Goal: Information Seeking & Learning: Learn about a topic

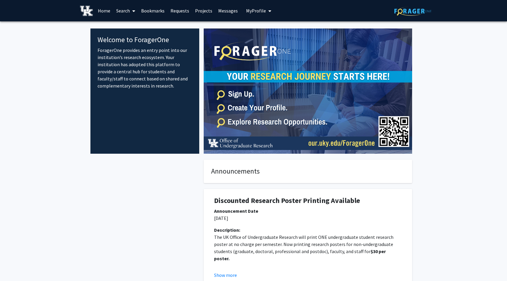
click at [123, 11] on link "Search" at bounding box center [125, 10] width 25 height 21
click at [123, 14] on link "Search" at bounding box center [125, 10] width 25 height 21
click at [132, 26] on span "Faculty/Staff" at bounding box center [135, 27] width 44 height 12
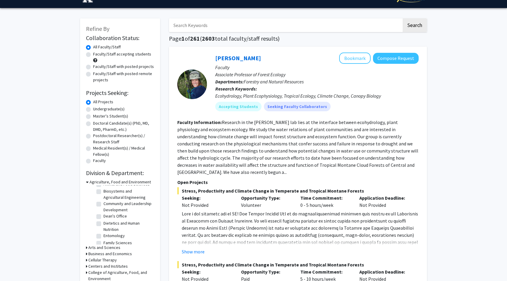
scroll to position [27, 0]
click at [88, 253] on div "Business and Economics" at bounding box center [120, 254] width 68 height 6
click at [87, 254] on icon at bounding box center [86, 254] width 1 height 6
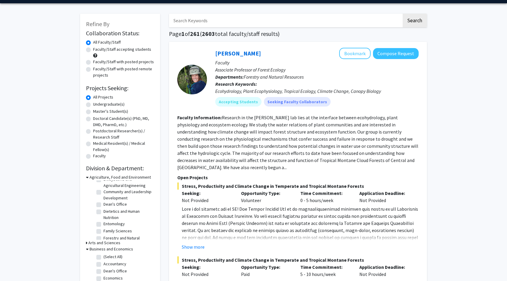
scroll to position [18, 0]
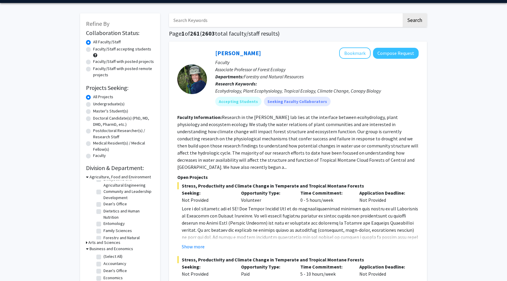
click at [228, 20] on input "Search Keywords" at bounding box center [285, 20] width 233 height 14
type input "data science"
click at [403, 13] on button "Search" at bounding box center [415, 20] width 24 height 14
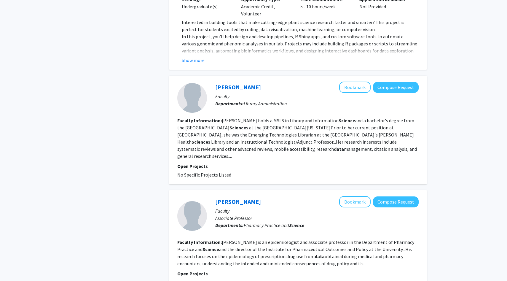
scroll to position [1264, 0]
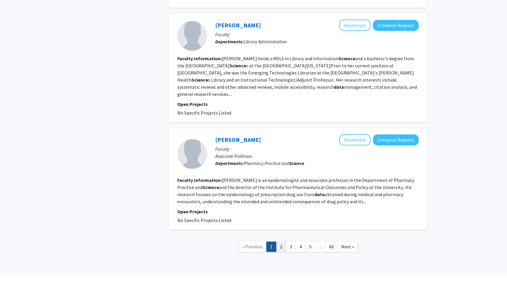
click at [282, 241] on link "2" at bounding box center [281, 246] width 10 height 10
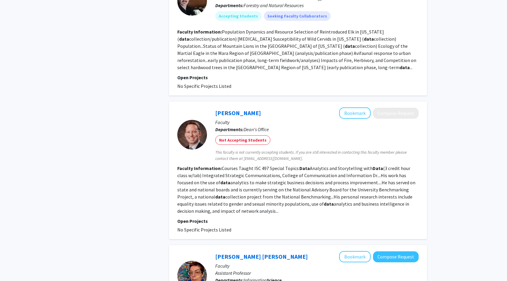
scroll to position [1257, 0]
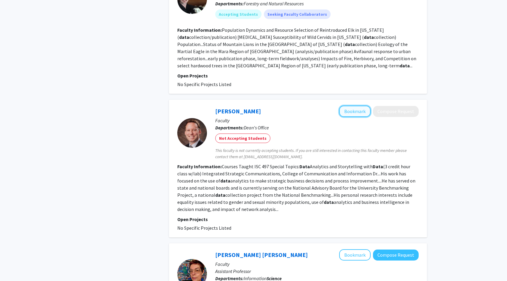
click at [349, 106] on button "Bookmark" at bounding box center [354, 111] width 31 height 11
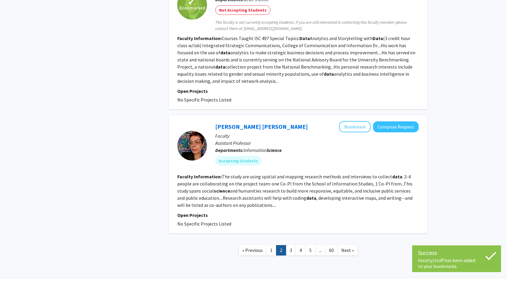
scroll to position [1389, 0]
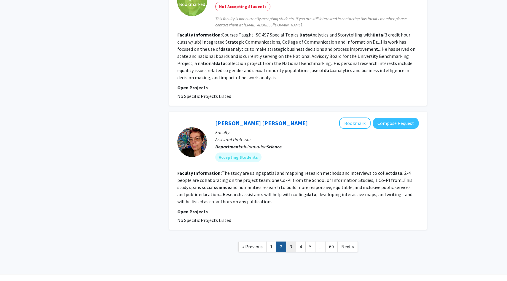
click at [292, 241] on link "3" at bounding box center [291, 246] width 10 height 10
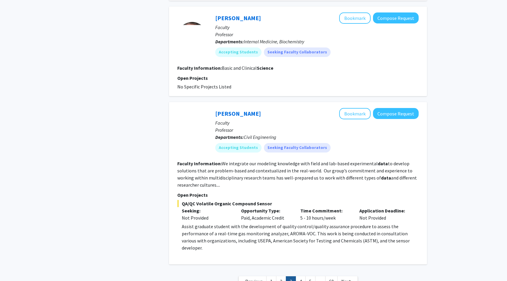
scroll to position [1199, 0]
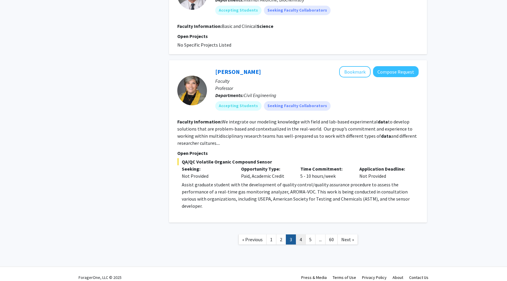
click at [300, 234] on link "4" at bounding box center [301, 239] width 10 height 10
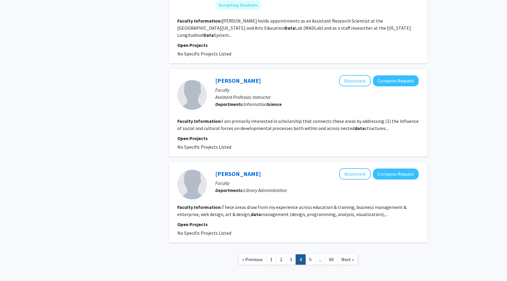
scroll to position [906, 0]
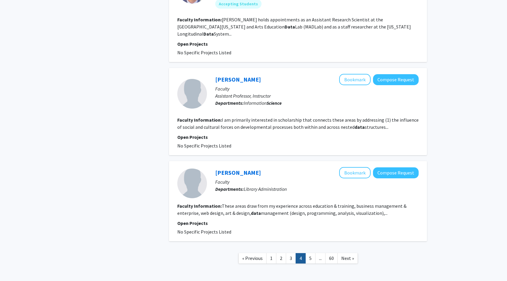
click at [366, 119] on fg-read-more "I am primarily interested in scholarship that connects these areas by addressin…" at bounding box center [297, 123] width 241 height 13
click at [238, 76] on link "[PERSON_NAME]" at bounding box center [238, 79] width 46 height 7
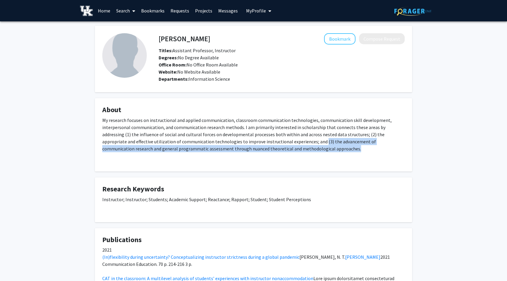
drag, startPoint x: 281, startPoint y: 150, endPoint x: 264, endPoint y: 132, distance: 24.8
click at [264, 133] on div "My research focuses on instructional and applied communication, classroom commu…" at bounding box center [253, 140] width 303 height 47
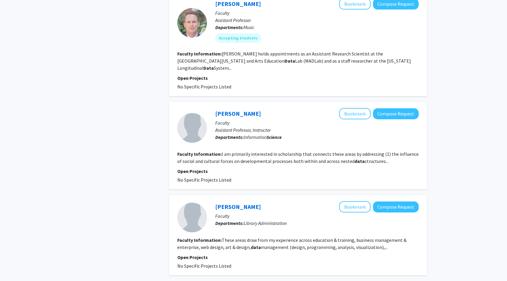
scroll to position [924, 0]
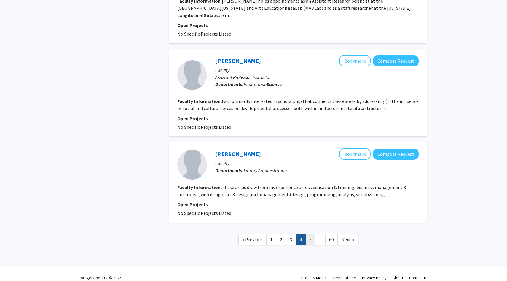
click at [309, 234] on link "5" at bounding box center [311, 239] width 10 height 10
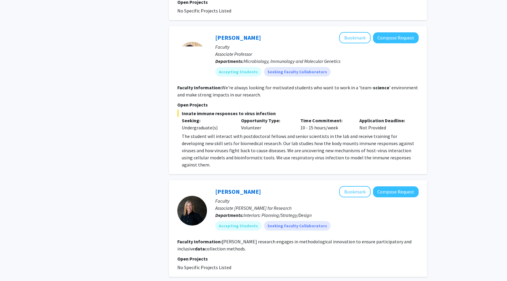
scroll to position [1117, 0]
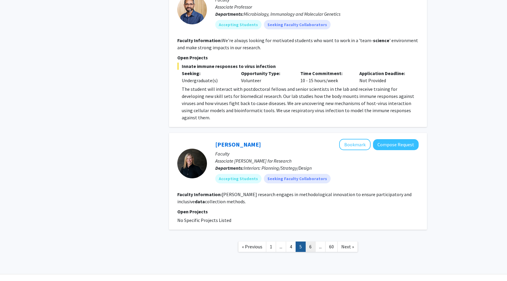
click at [308, 241] on link "6" at bounding box center [311, 246] width 10 height 10
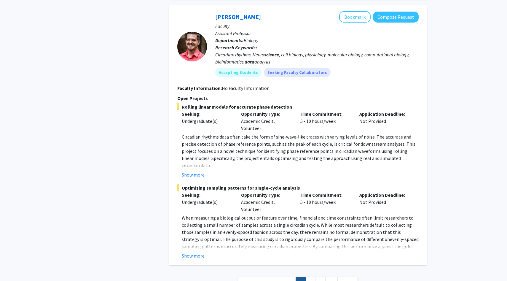
scroll to position [1048, 0]
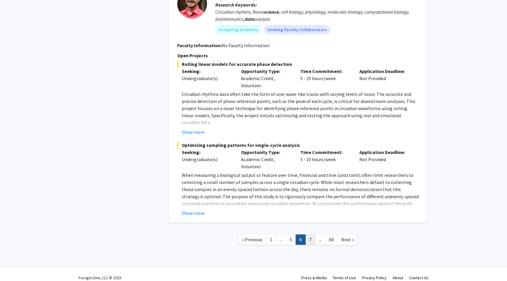
click at [308, 234] on link "7" at bounding box center [311, 239] width 10 height 10
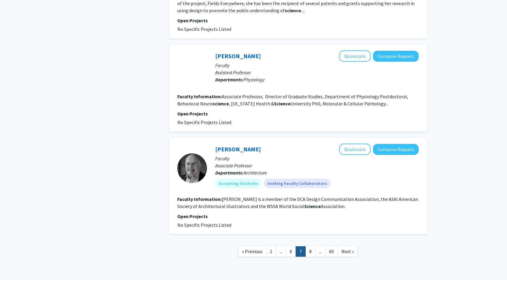
scroll to position [1018, 0]
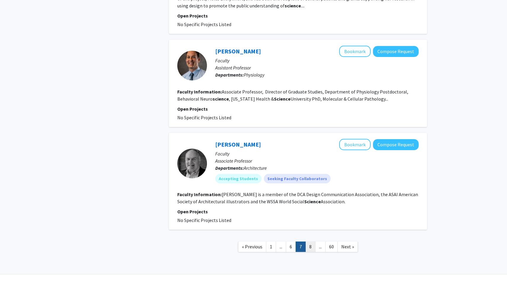
click at [311, 241] on link "8" at bounding box center [311, 246] width 10 height 10
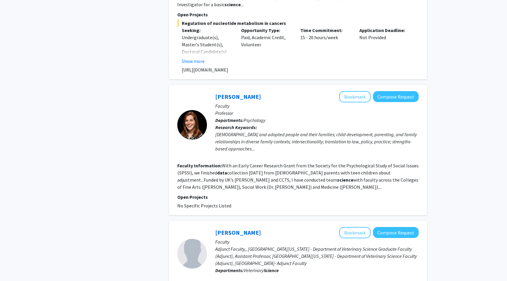
scroll to position [1355, 0]
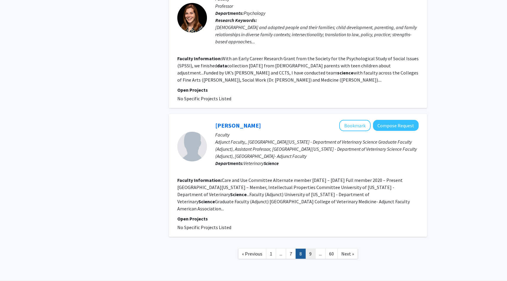
click at [312, 249] on link "9" at bounding box center [311, 254] width 10 height 10
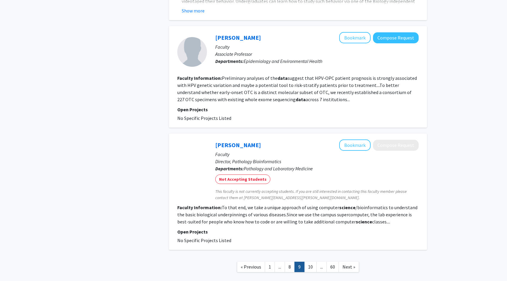
scroll to position [990, 0]
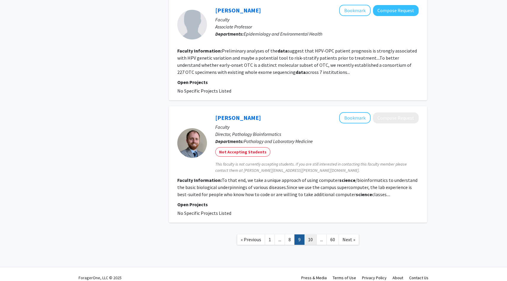
click at [310, 234] on link "10" at bounding box center [310, 239] width 12 height 10
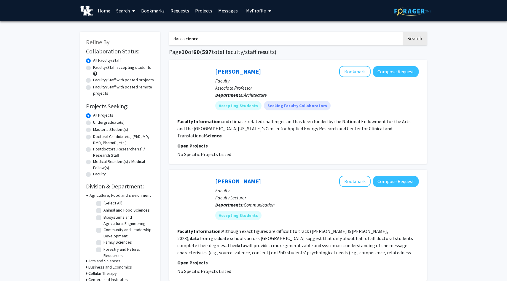
scroll to position [232, 0]
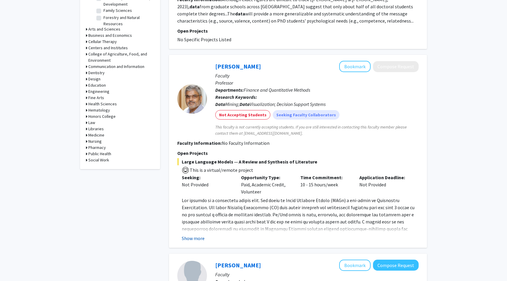
click at [196, 235] on button "Show more" at bounding box center [193, 238] width 23 height 7
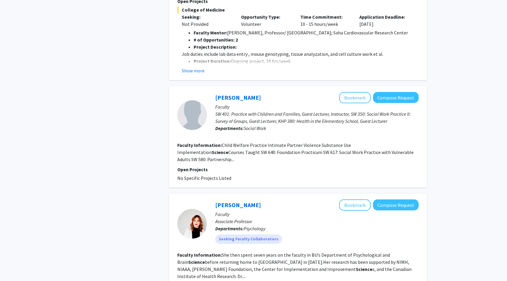
scroll to position [1108, 0]
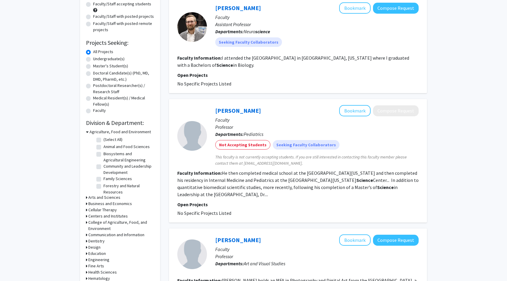
click at [94, 198] on h3 "Arts and Sciences" at bounding box center [104, 197] width 32 height 6
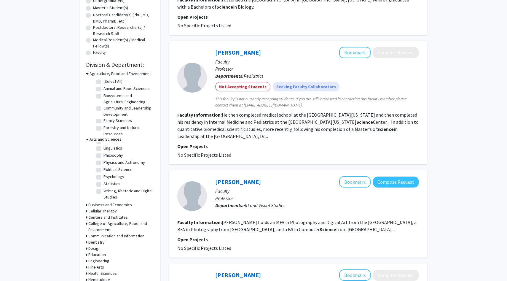
scroll to position [123, 0]
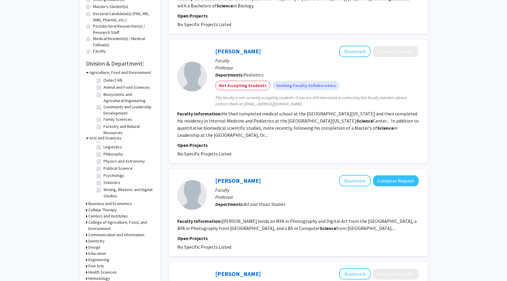
click at [104, 204] on h3 "Business and Economics" at bounding box center [110, 204] width 44 height 6
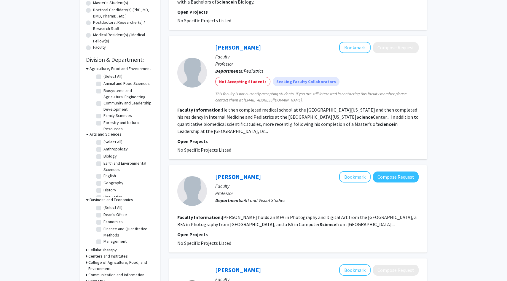
scroll to position [127, 0]
click at [104, 219] on label "Economics" at bounding box center [113, 221] width 19 height 6
click at [104, 219] on input "Economics" at bounding box center [106, 220] width 4 height 4
checkbox input "true"
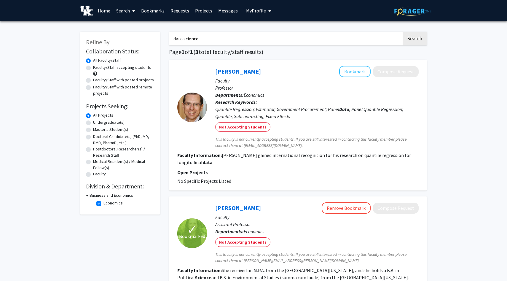
drag, startPoint x: 219, startPoint y: 40, endPoint x: 149, endPoint y: 30, distance: 70.5
click at [149, 30] on div "Refine By Collaboration Status: Collaboration Status All Faculty/Staff Collabor…" at bounding box center [254, 236] width 356 height 421
type input "data"
click at [403, 32] on button "Search" at bounding box center [415, 39] width 24 height 14
checkbox input "false"
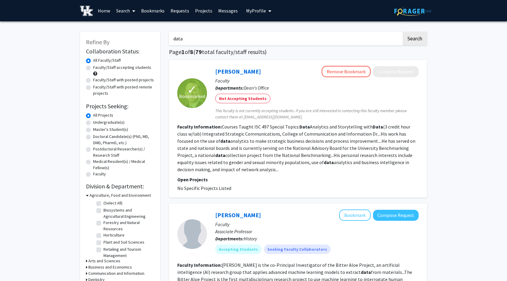
click at [202, 41] on input "data" at bounding box center [285, 39] width 233 height 14
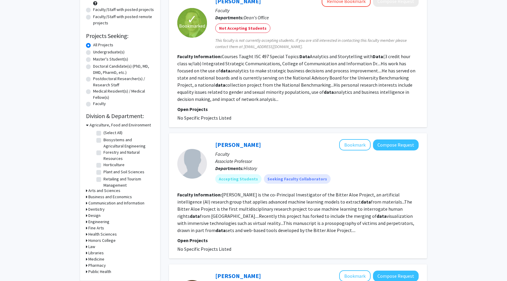
scroll to position [70, 0]
click at [95, 195] on h3 "Business and Economics" at bounding box center [110, 197] width 44 height 6
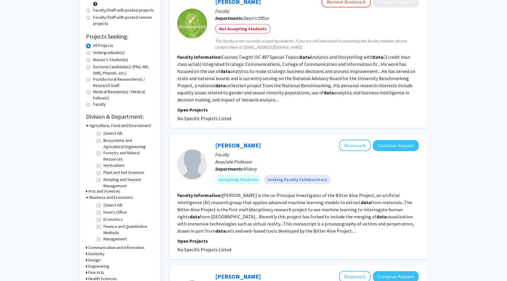
click at [104, 203] on label "(Select All)" at bounding box center [113, 205] width 19 height 6
click at [104, 203] on input "(Select All)" at bounding box center [106, 204] width 4 height 4
checkbox input "true"
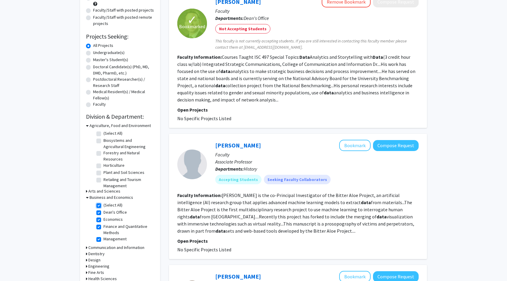
checkbox input "true"
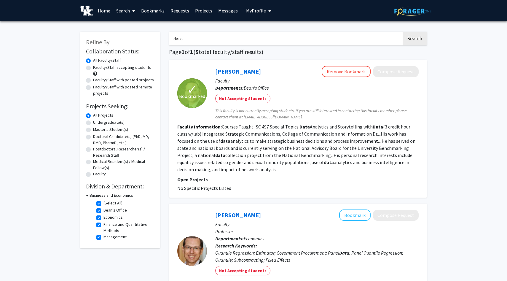
drag, startPoint x: 229, startPoint y: 42, endPoint x: 137, endPoint y: 41, distance: 92.3
click at [347, 66] on div "✓ Bookmarked [PERSON_NAME] Remove Bookmark Compose Request Faculty Departments:…" at bounding box center [298, 129] width 258 height 138
click at [108, 12] on link "Home" at bounding box center [104, 10] width 18 height 21
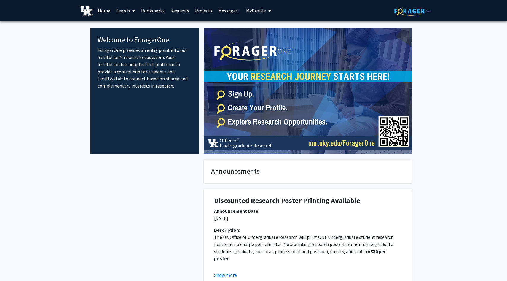
click at [126, 7] on link "Search" at bounding box center [125, 10] width 25 height 21
click at [139, 27] on span "Faculty/Staff" at bounding box center [135, 27] width 44 height 12
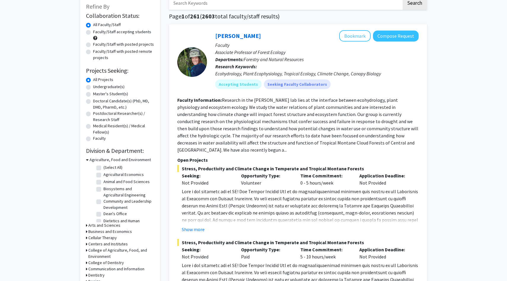
scroll to position [36, 0]
click at [85, 233] on div "Refine By Collaboration Status: Collaboration Status All Faculty/Staff Collabor…" at bounding box center [120, 190] width 80 height 388
click at [87, 232] on icon at bounding box center [86, 231] width 1 height 6
click at [90, 232] on h3 "Business and Economics" at bounding box center [112, 231] width 44 height 6
click at [93, 229] on h3 "Business and Economics" at bounding box center [110, 231] width 44 height 6
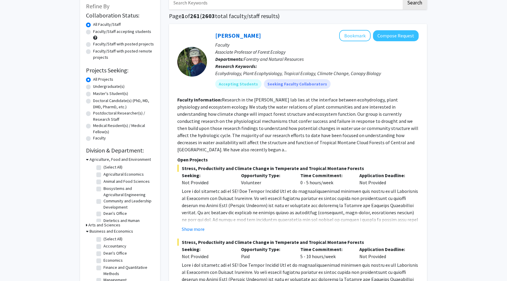
click at [104, 237] on label "(Select All)" at bounding box center [113, 239] width 19 height 6
click at [104, 237] on input "(Select All)" at bounding box center [106, 238] width 4 height 4
checkbox input "true"
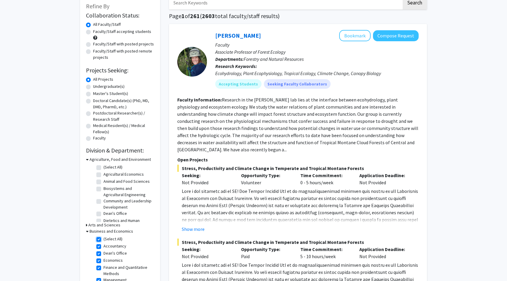
checkbox input "true"
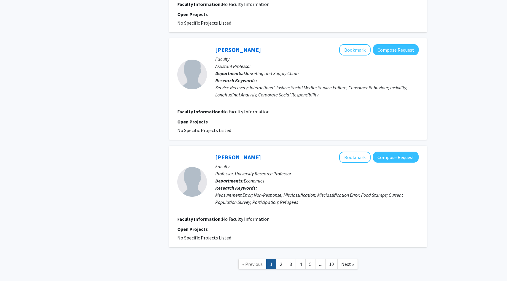
scroll to position [1027, 0]
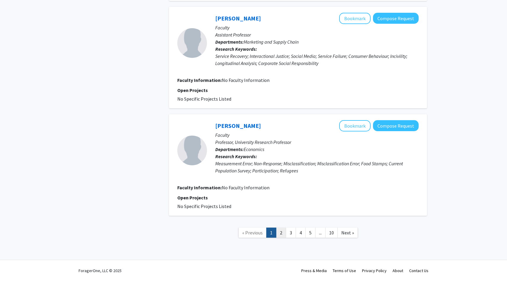
click at [282, 231] on link "2" at bounding box center [281, 232] width 10 height 10
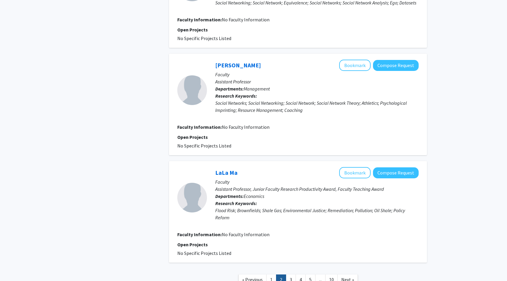
scroll to position [917, 0]
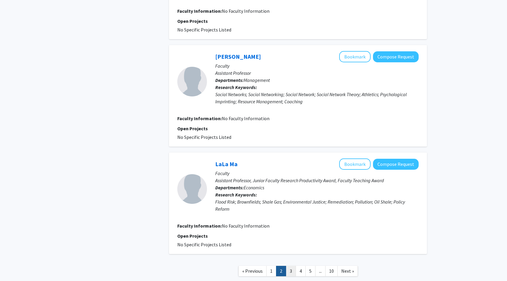
click at [291, 266] on link "3" at bounding box center [291, 271] width 10 height 10
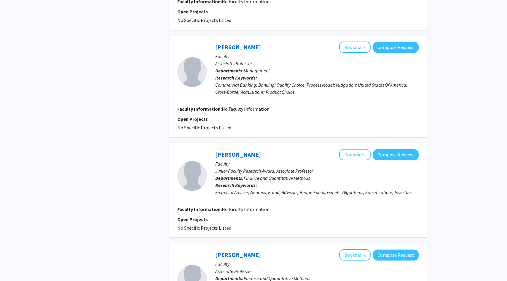
scroll to position [891, 0]
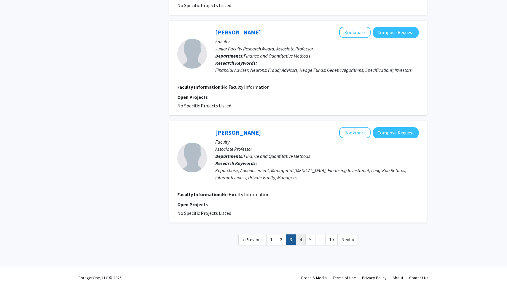
click at [301, 234] on link "4" at bounding box center [301, 239] width 10 height 10
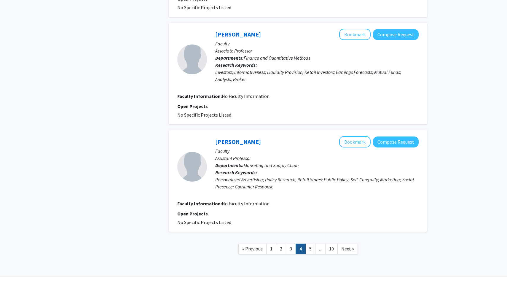
scroll to position [878, 0]
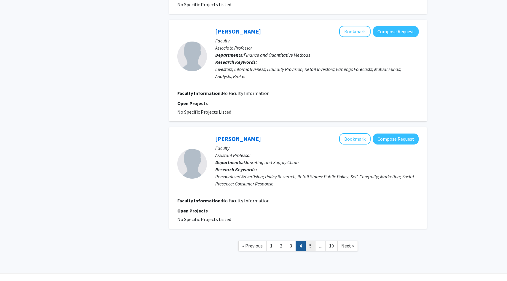
click at [310, 251] on link "5" at bounding box center [311, 246] width 10 height 10
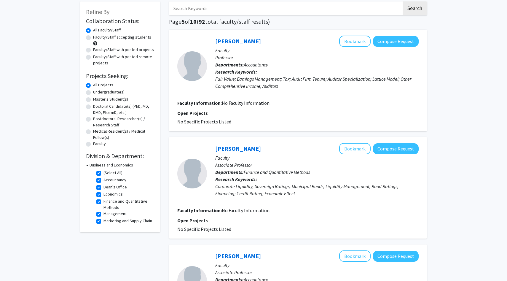
scroll to position [34, 0]
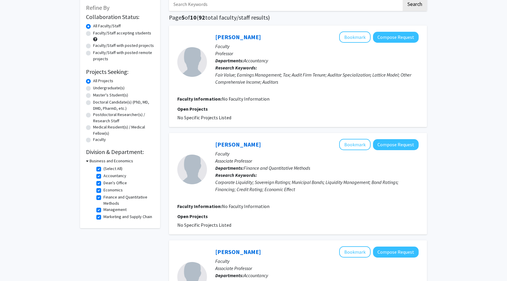
click at [91, 158] on h3 "Business and Economics" at bounding box center [112, 161] width 44 height 6
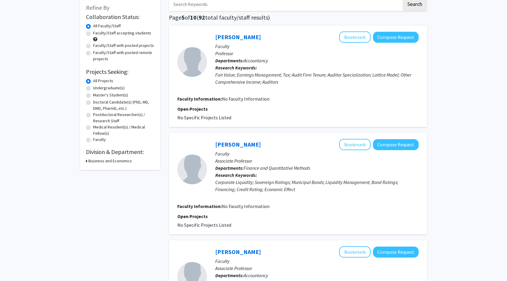
click at [101, 164] on h3 "Business and Economics" at bounding box center [110, 161] width 44 height 6
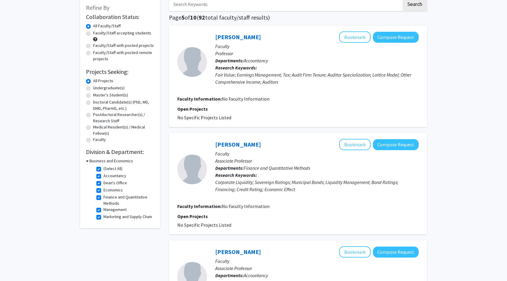
click at [101, 169] on fg-checkbox "(Select All) (Select All)" at bounding box center [124, 169] width 56 height 7
click at [104, 168] on label "(Select All)" at bounding box center [113, 169] width 19 height 6
click at [104, 168] on input "(Select All)" at bounding box center [106, 168] width 4 height 4
checkbox input "false"
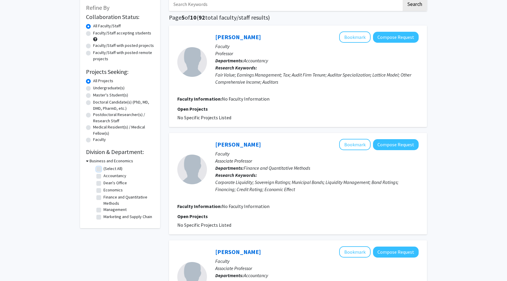
checkbox input "false"
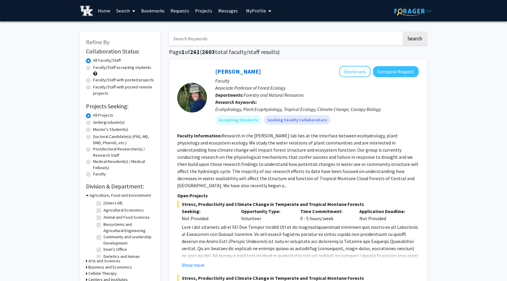
click at [90, 195] on h3 "Agriculture, Food and Environment" at bounding box center [120, 195] width 61 height 6
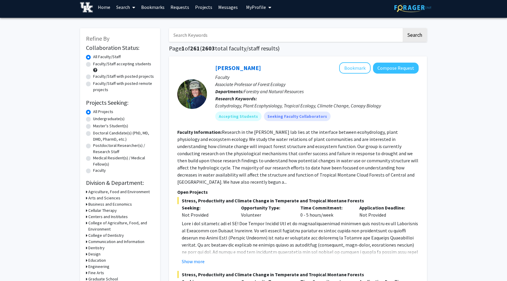
scroll to position [5, 0]
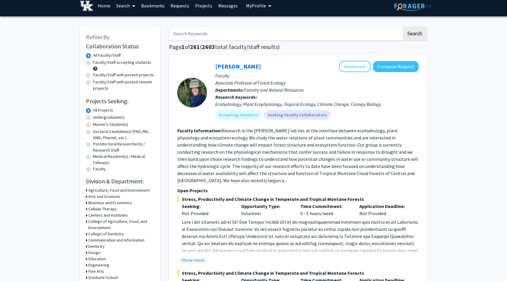
click at [98, 195] on h3 "Arts and Sciences" at bounding box center [104, 196] width 32 height 6
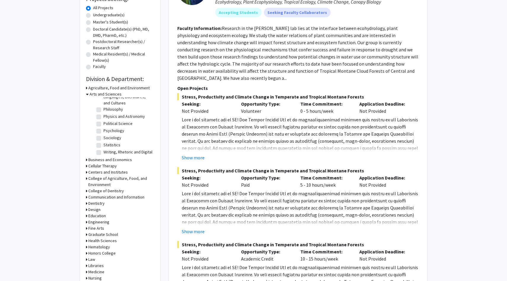
scroll to position [115, 0]
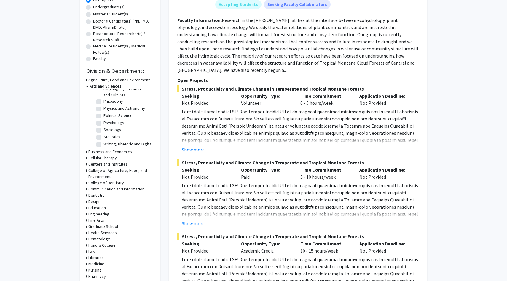
click at [87, 189] on icon at bounding box center [86, 189] width 1 height 6
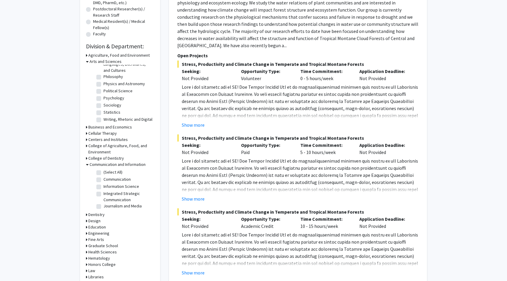
scroll to position [142, 0]
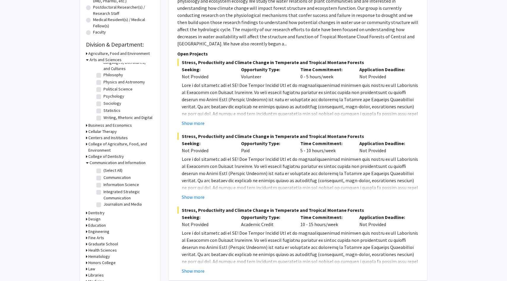
click at [102, 233] on h3 "Engineering" at bounding box center [98, 231] width 21 height 6
click at [104, 253] on label "Computer Science" at bounding box center [120, 253] width 33 height 6
click at [104, 253] on input "Computer Science" at bounding box center [106, 252] width 4 height 4
checkbox input "true"
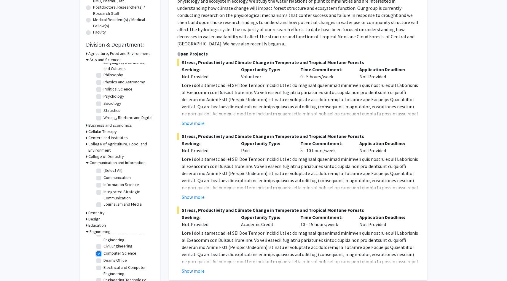
checkbox input "true"
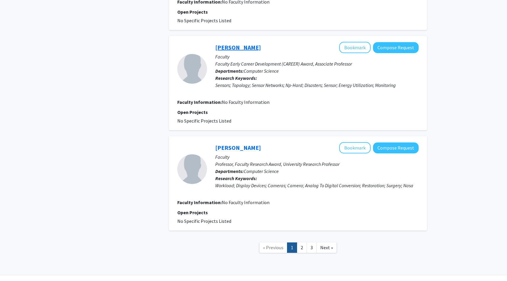
scroll to position [929, 0]
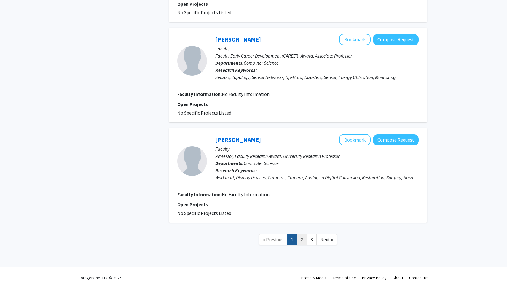
click at [303, 234] on link "2" at bounding box center [302, 239] width 10 height 10
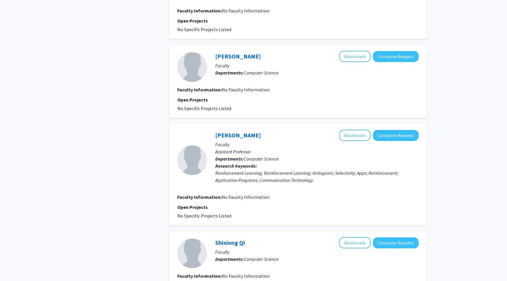
scroll to position [720, 0]
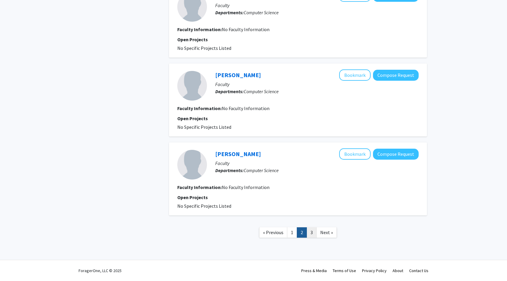
click at [310, 233] on link "3" at bounding box center [312, 232] width 10 height 10
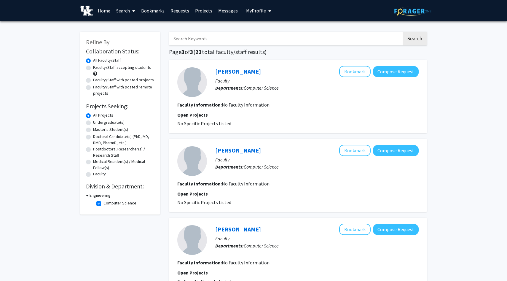
click at [98, 11] on link "Home" at bounding box center [104, 10] width 18 height 21
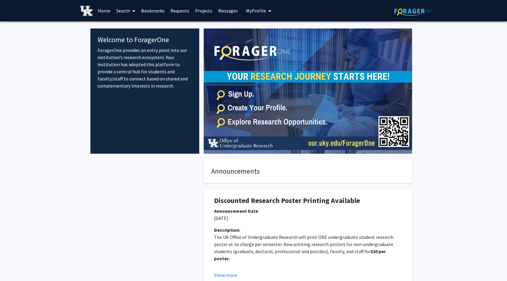
click at [232, 55] on img at bounding box center [308, 90] width 209 height 125
click at [252, 75] on img at bounding box center [308, 90] width 209 height 125
click at [130, 6] on link "Search" at bounding box center [125, 10] width 25 height 21
click at [131, 28] on span "Faculty/Staff" at bounding box center [135, 27] width 44 height 12
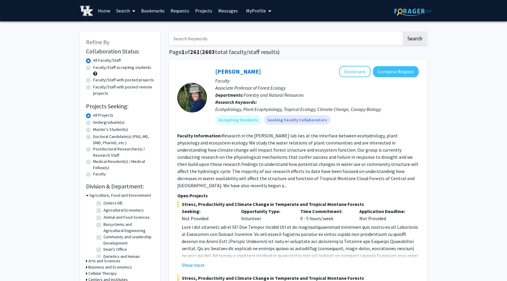
click at [93, 123] on label "Undergraduate(s)" at bounding box center [108, 122] width 31 height 6
click at [93, 123] on input "Undergraduate(s)" at bounding box center [95, 121] width 4 height 4
radio input "true"
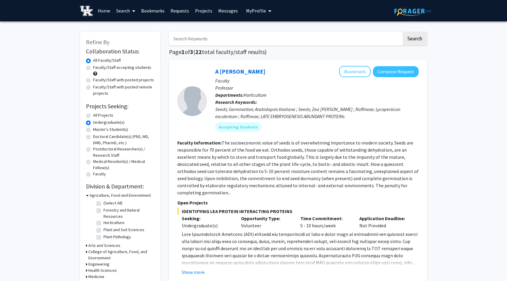
click at [93, 115] on label "All Projects" at bounding box center [103, 115] width 20 height 6
click at [93, 115] on input "All Projects" at bounding box center [95, 114] width 4 height 4
radio input "true"
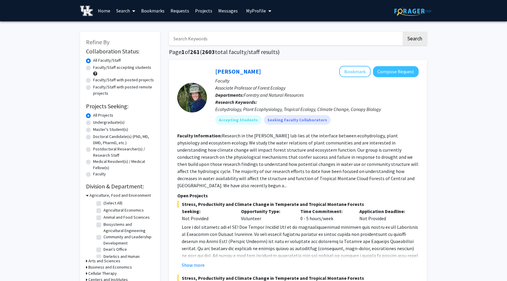
click at [207, 41] on input "Search Keywords" at bounding box center [285, 39] width 233 height 14
click at [403, 32] on button "Search" at bounding box center [415, 39] width 24 height 14
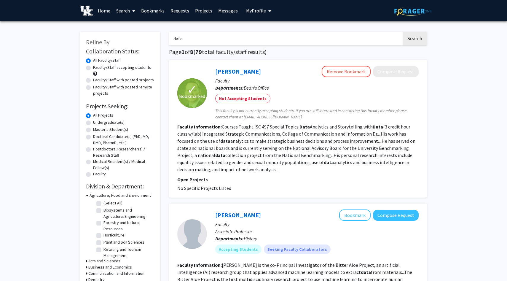
click at [198, 42] on input "data" at bounding box center [285, 39] width 233 height 14
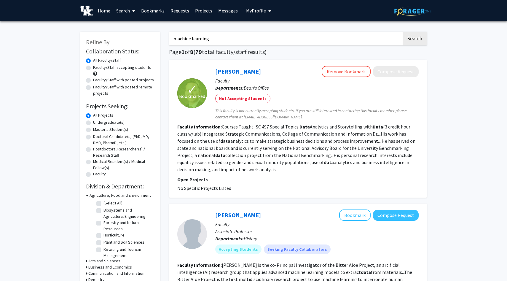
click at [403, 32] on button "Search" at bounding box center [415, 39] width 24 height 14
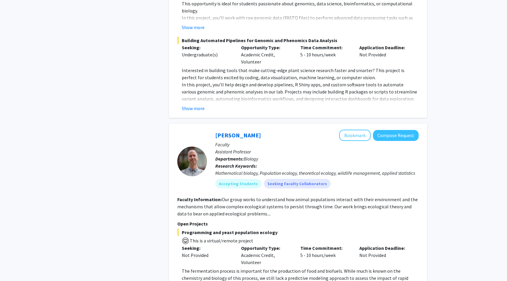
scroll to position [1335, 0]
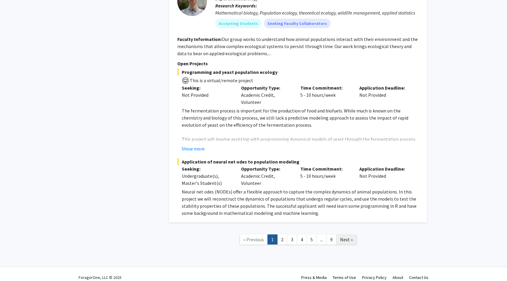
click at [349, 236] on span "Next »" at bounding box center [346, 239] width 13 height 6
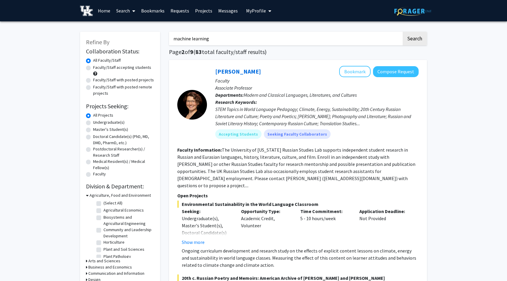
drag, startPoint x: 211, startPoint y: 39, endPoint x: 114, endPoint y: 38, distance: 97.3
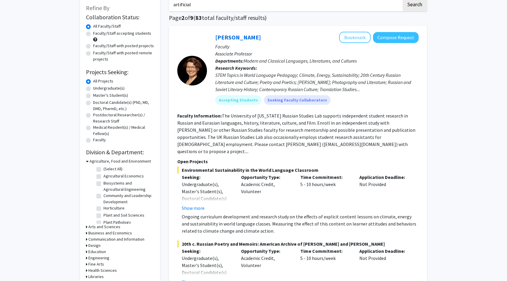
scroll to position [40, 0]
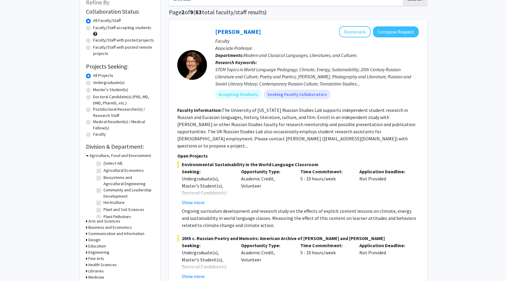
type input "artificial"
click at [94, 224] on h3 "Business and Economics" at bounding box center [110, 227] width 44 height 6
click at [104, 235] on label "(Select All)" at bounding box center [113, 235] width 19 height 6
click at [104, 235] on input "(Select All)" at bounding box center [106, 234] width 4 height 4
checkbox input "true"
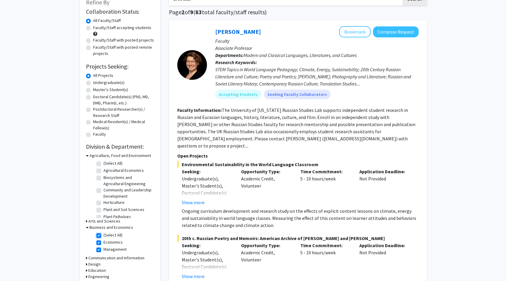
checkbox input "true"
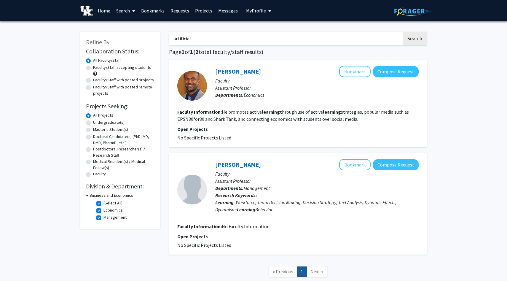
click at [91, 9] on img at bounding box center [86, 11] width 13 height 10
